Goal: Task Accomplishment & Management: Complete application form

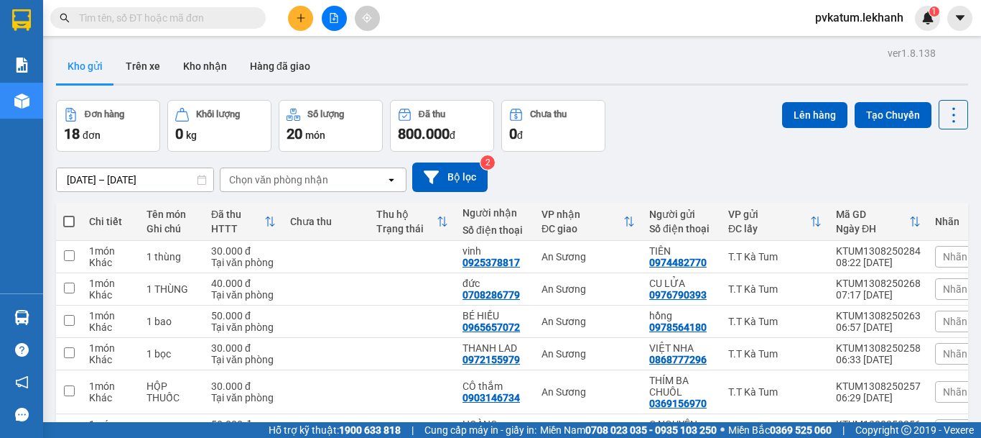
scroll to position [72, 0]
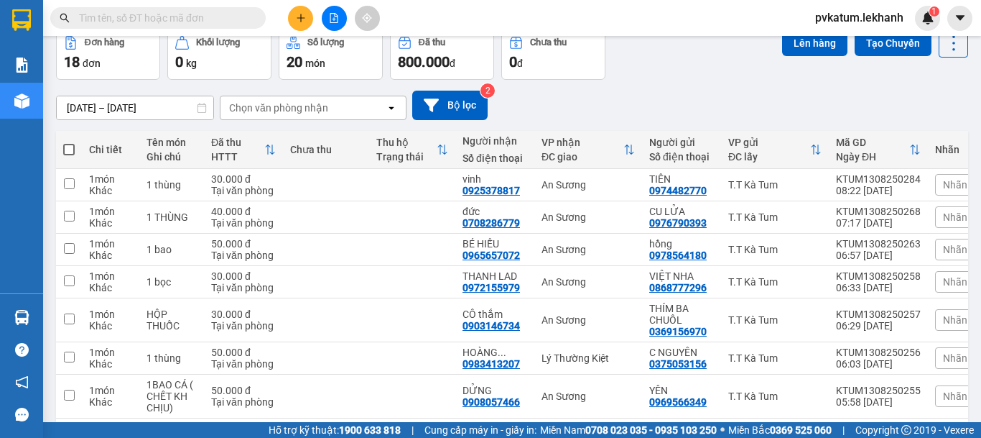
click at [279, 22] on div at bounding box center [140, 18] width 280 height 22
click at [292, 20] on button at bounding box center [300, 18] width 25 height 25
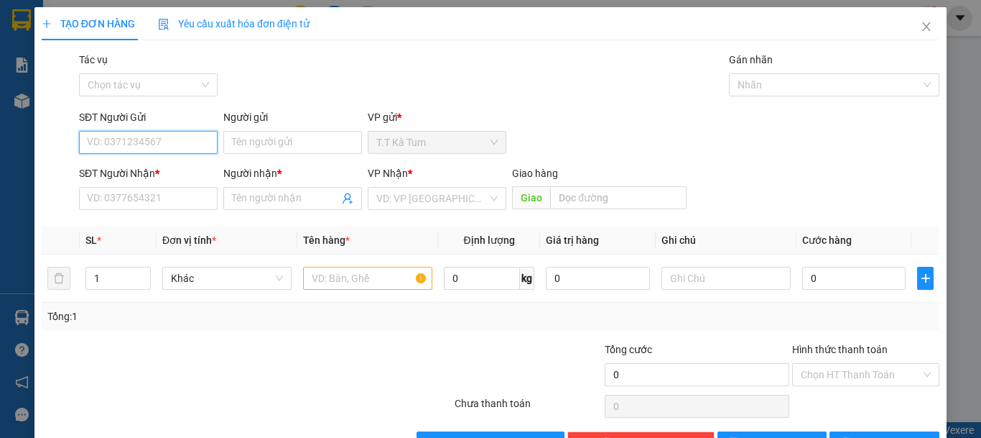
click at [196, 139] on input "SĐT Người Gửi" at bounding box center [148, 142] width 139 height 23
type input "0865374671"
click at [144, 172] on div "0865374671 - NGỌC ÁNH" at bounding box center [147, 171] width 120 height 16
type input "NGỌC ÁNH"
type input "0917796227"
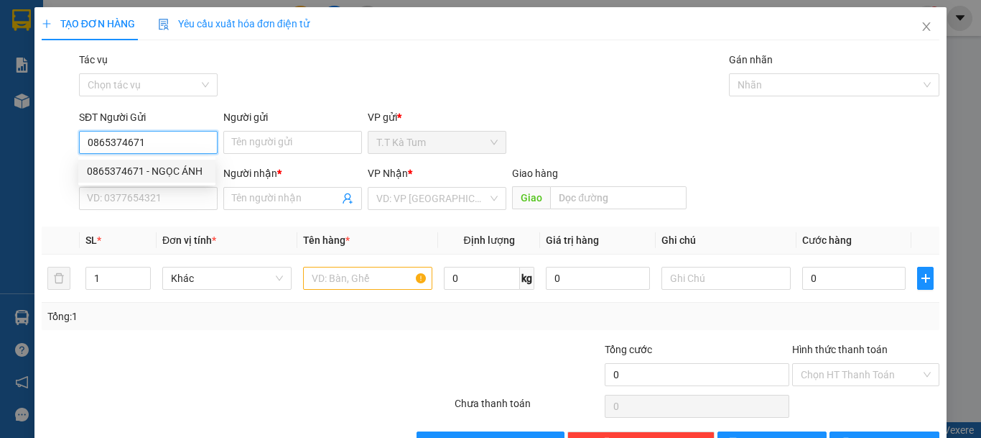
type input "VÂN"
type input "30.000"
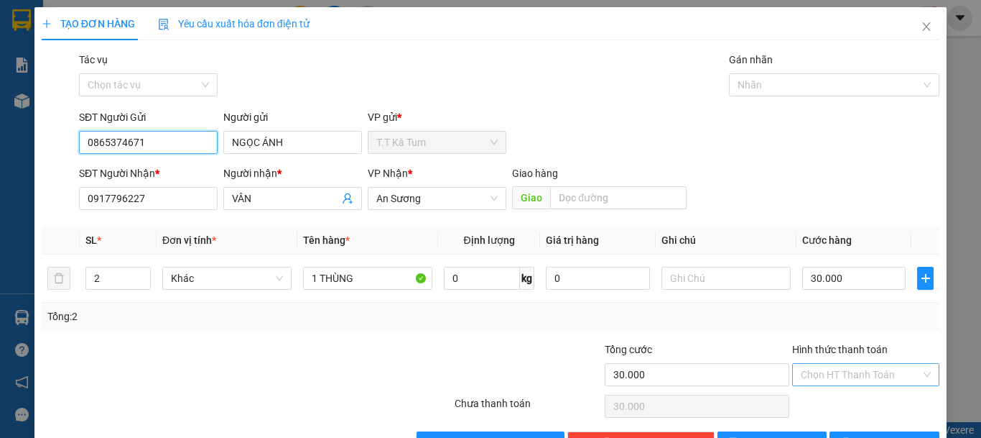
type input "0865374671"
click at [830, 365] on input "Hình thức thanh toán" at bounding box center [861, 375] width 120 height 22
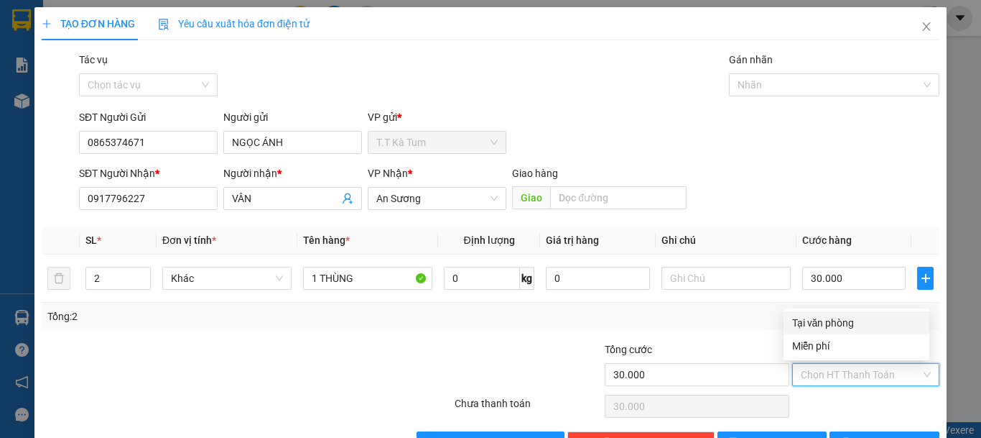
click at [828, 325] on div "Tại văn phòng" at bounding box center [856, 323] width 129 height 16
type input "0"
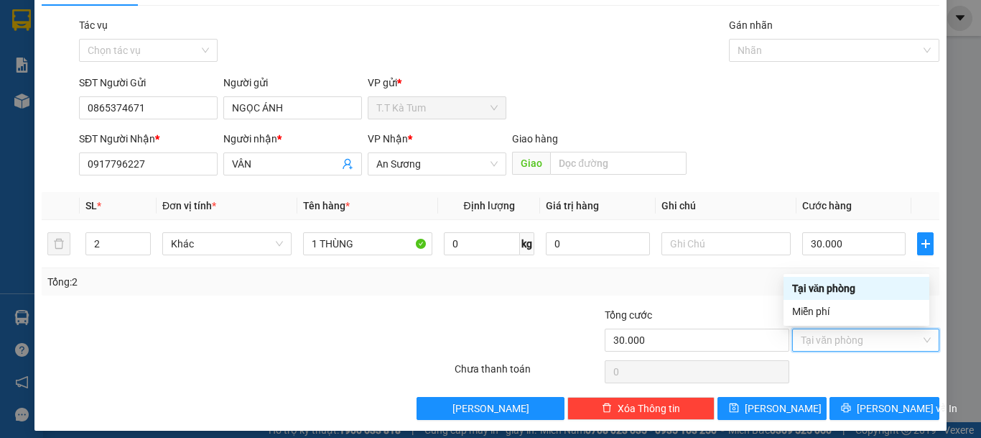
scroll to position [45, 0]
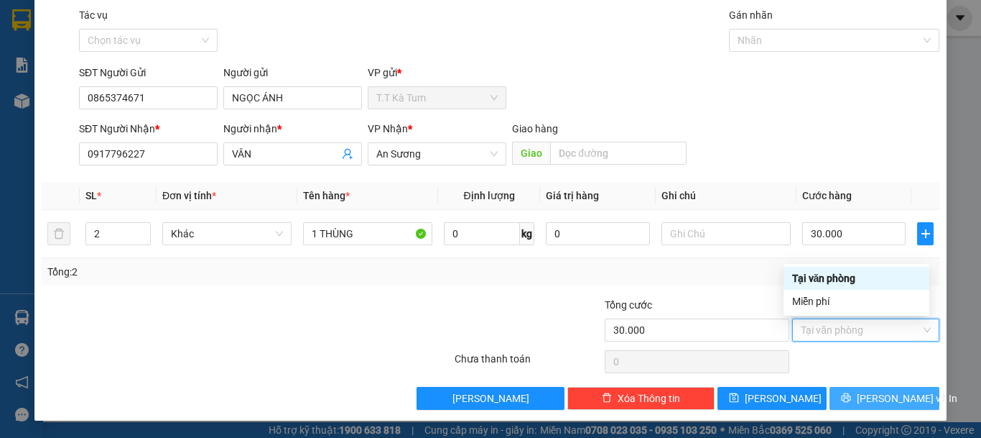
click at [882, 409] on button "[PERSON_NAME] và In" at bounding box center [885, 398] width 110 height 23
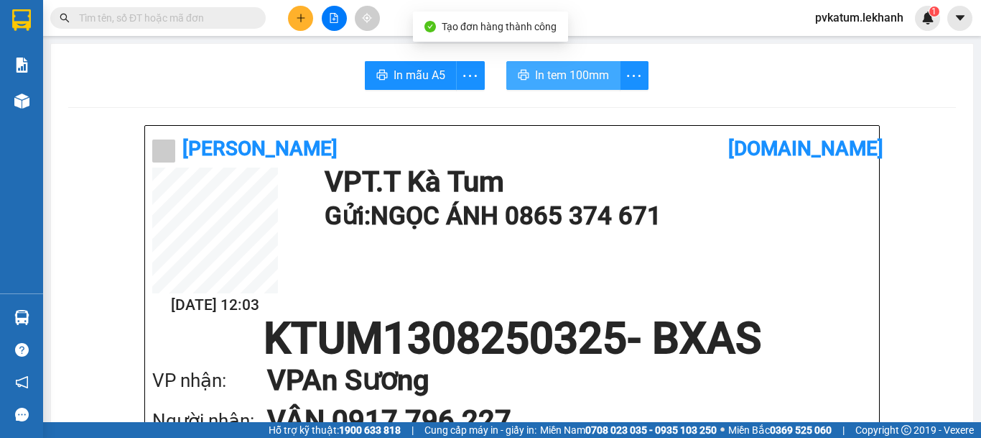
click at [563, 70] on span "In tem 100mm" at bounding box center [572, 75] width 74 height 18
